Goal: Task Accomplishment & Management: Use online tool/utility

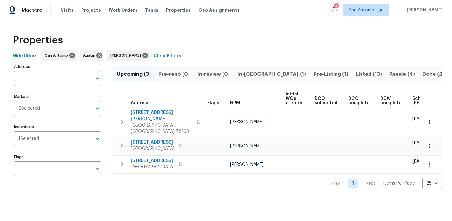
click at [420, 9] on span "[PERSON_NAME]" at bounding box center [423, 10] width 38 height 6
click at [66, 10] on span "Visits" at bounding box center [67, 10] width 13 height 6
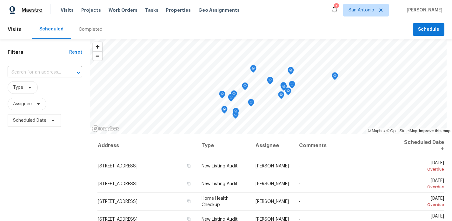
click at [27, 8] on span "Maestro" at bounding box center [32, 10] width 21 height 6
click at [13, 10] on img at bounding box center [13, 10] width 6 height 8
click at [170, 10] on span "Properties" at bounding box center [178, 10] width 25 height 6
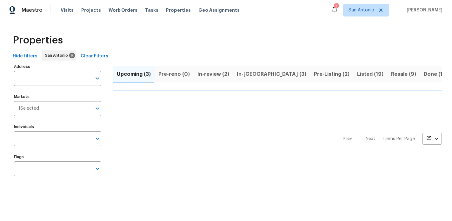
click at [338, 10] on div "2" at bounding box center [336, 7] width 4 height 6
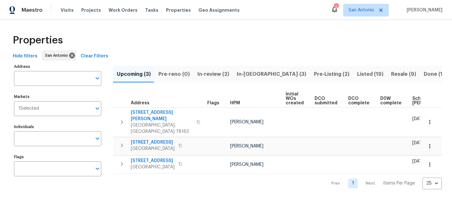
click at [338, 10] on div "2" at bounding box center [336, 7] width 4 height 6
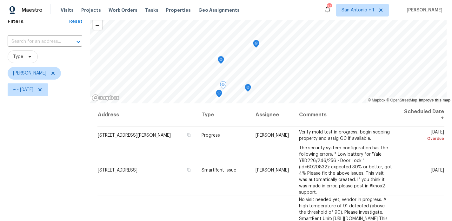
scroll to position [27, 0]
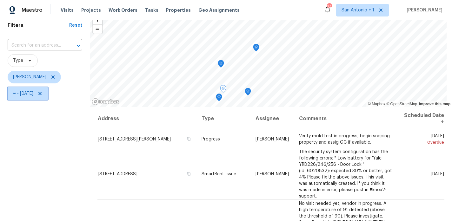
click at [43, 95] on icon at bounding box center [39, 93] width 5 height 5
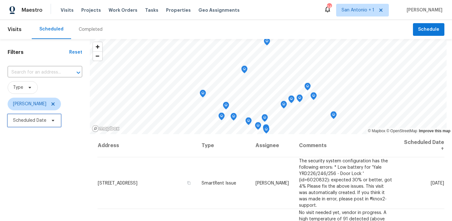
click at [55, 122] on icon at bounding box center [52, 120] width 5 height 5
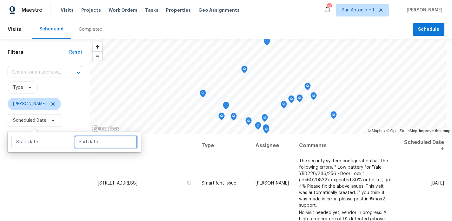
click at [79, 140] on input "text" at bounding box center [106, 142] width 63 height 13
select select "9"
select select "2025"
select select "10"
select select "2025"
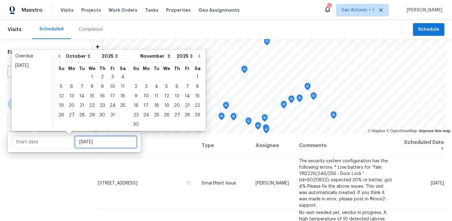
type input "Wed, Oct 01"
click at [100, 86] on div "9" at bounding box center [102, 86] width 10 height 9
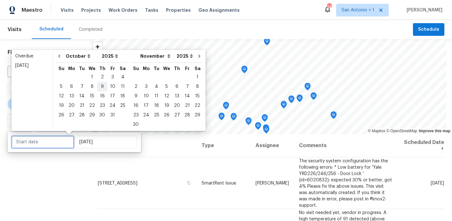
type input "[DATE]"
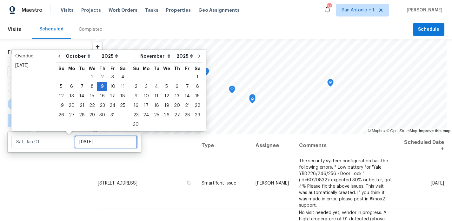
type input "[DATE]"
type input "Thu, Oct 30"
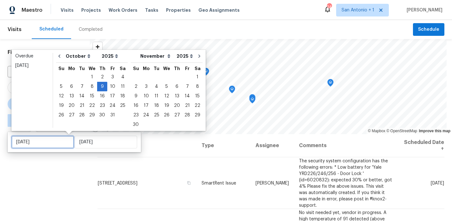
type input "[DATE]"
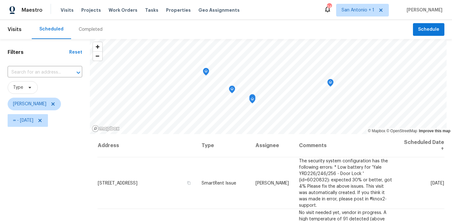
click at [80, 162] on div "Filters Reset ​ Type Chris Fuentes ∞ - Thu, Oct 09" at bounding box center [45, 175] width 90 height 272
click at [29, 87] on icon at bounding box center [30, 88] width 3 height 2
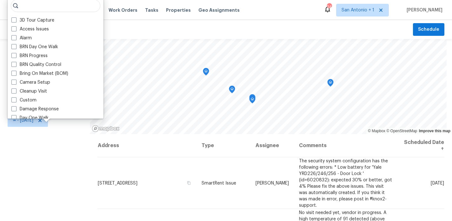
type input "i"
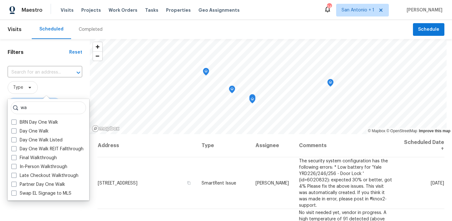
type input "w"
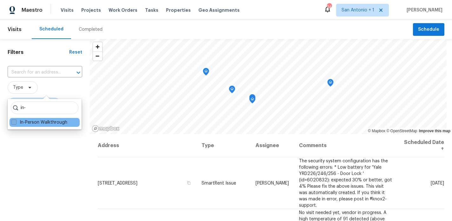
type input "in-"
click at [31, 122] on label "In-Person Walkthrough" at bounding box center [39, 122] width 56 height 6
click at [16, 122] on input "In-Person Walkthrough" at bounding box center [13, 121] width 4 height 4
checkbox input "true"
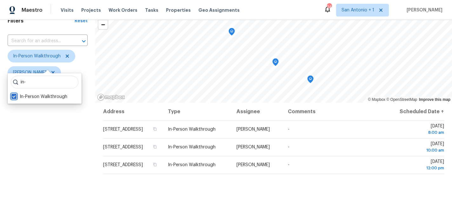
scroll to position [24, 0]
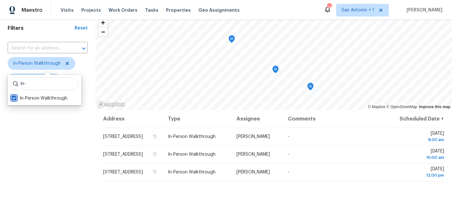
click at [310, 86] on icon "Map marker" at bounding box center [310, 86] width 1 height 1
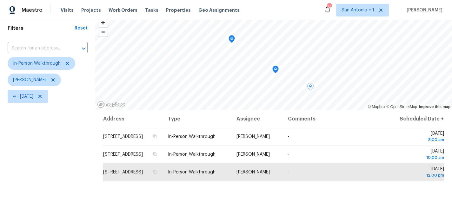
click at [276, 70] on icon "Map marker" at bounding box center [276, 70] width 2 height 2
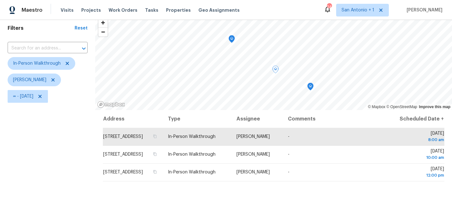
click at [232, 39] on icon "Map marker" at bounding box center [232, 39] width 6 height 7
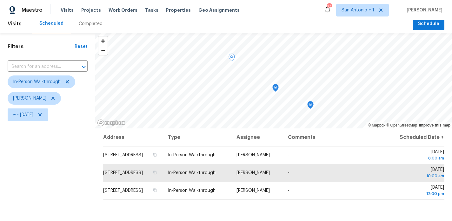
scroll to position [5, 0]
click at [50, 98] on icon at bounding box center [52, 98] width 5 height 5
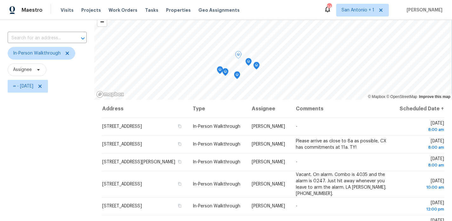
scroll to position [32, 0]
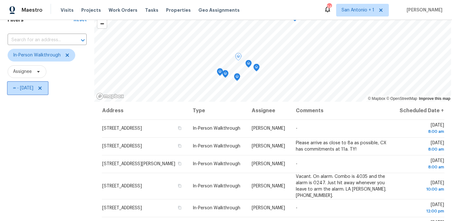
click at [33, 88] on span "∞ - Thu, Oct 09" at bounding box center [23, 88] width 20 height 6
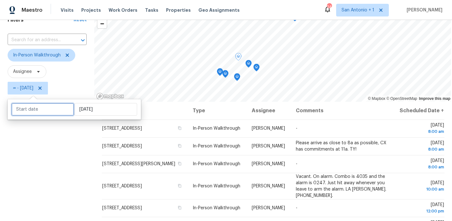
select select "8"
select select "2025"
select select "9"
select select "2025"
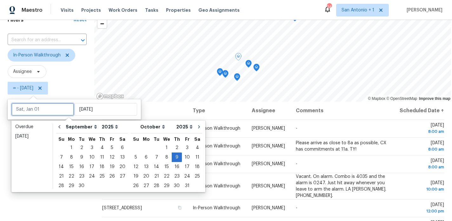
click at [63, 109] on input "text" at bounding box center [42, 109] width 63 height 13
click at [173, 157] on div "9" at bounding box center [177, 157] width 10 height 9
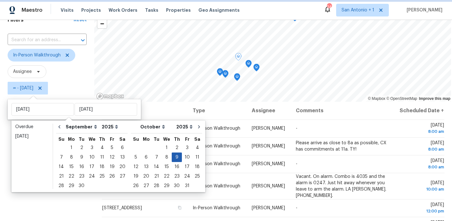
type input "[DATE]"
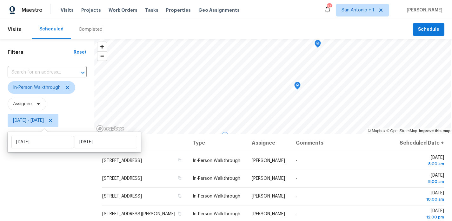
click at [75, 167] on div "Filters Reset ​ In-Person Walkthrough Assignee Thu, Oct 09 - Thu, Oct 09" at bounding box center [47, 175] width 94 height 272
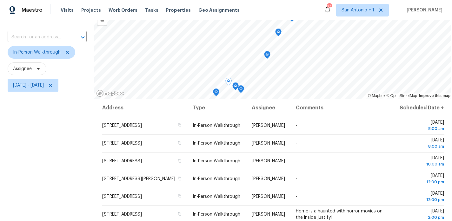
scroll to position [32, 0]
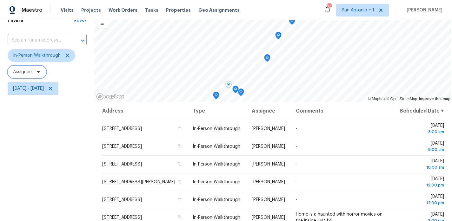
click at [38, 71] on icon at bounding box center [38, 72] width 5 height 5
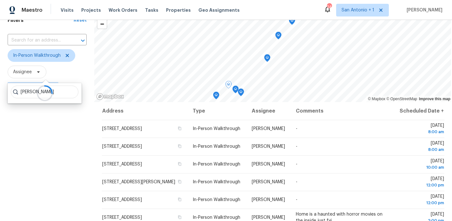
type input "felix ramos"
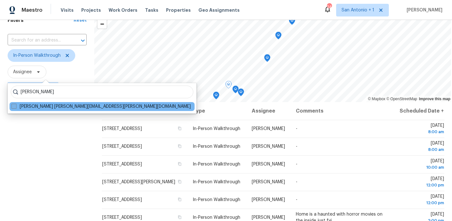
click at [74, 108] on label "Felix Ramos felix.ramos@opendoor.com" at bounding box center [100, 106] width 179 height 6
click at [16, 108] on input "Felix Ramos felix.ramos@opendoor.com" at bounding box center [13, 105] width 4 height 4
checkbox input "true"
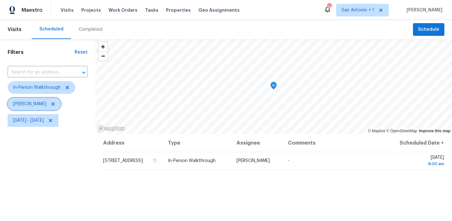
click at [30, 103] on span "[PERSON_NAME]" at bounding box center [29, 104] width 33 height 6
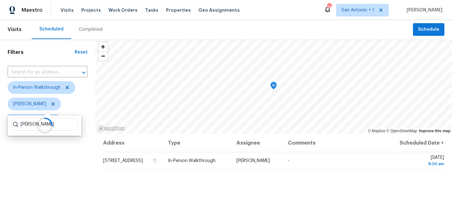
type input "chris fuentes"
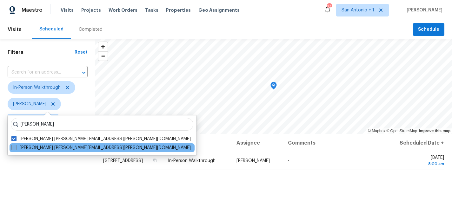
click at [55, 147] on label "Chris Fuentes chris.fuentes@opendoor.com" at bounding box center [100, 148] width 179 height 6
click at [16, 147] on input "Chris Fuentes chris.fuentes@opendoor.com" at bounding box center [13, 147] width 4 height 4
checkbox input "true"
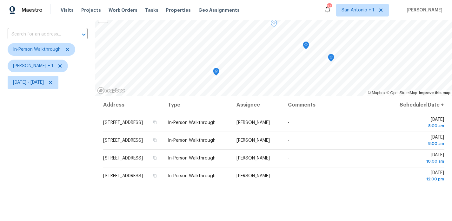
scroll to position [37, 0]
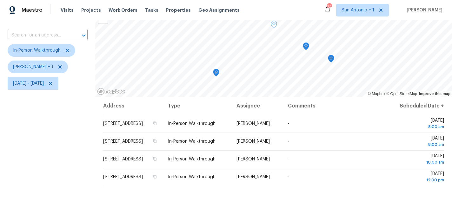
click at [273, 24] on icon "Map marker" at bounding box center [274, 24] width 6 height 7
